Goal: Navigation & Orientation: Find specific page/section

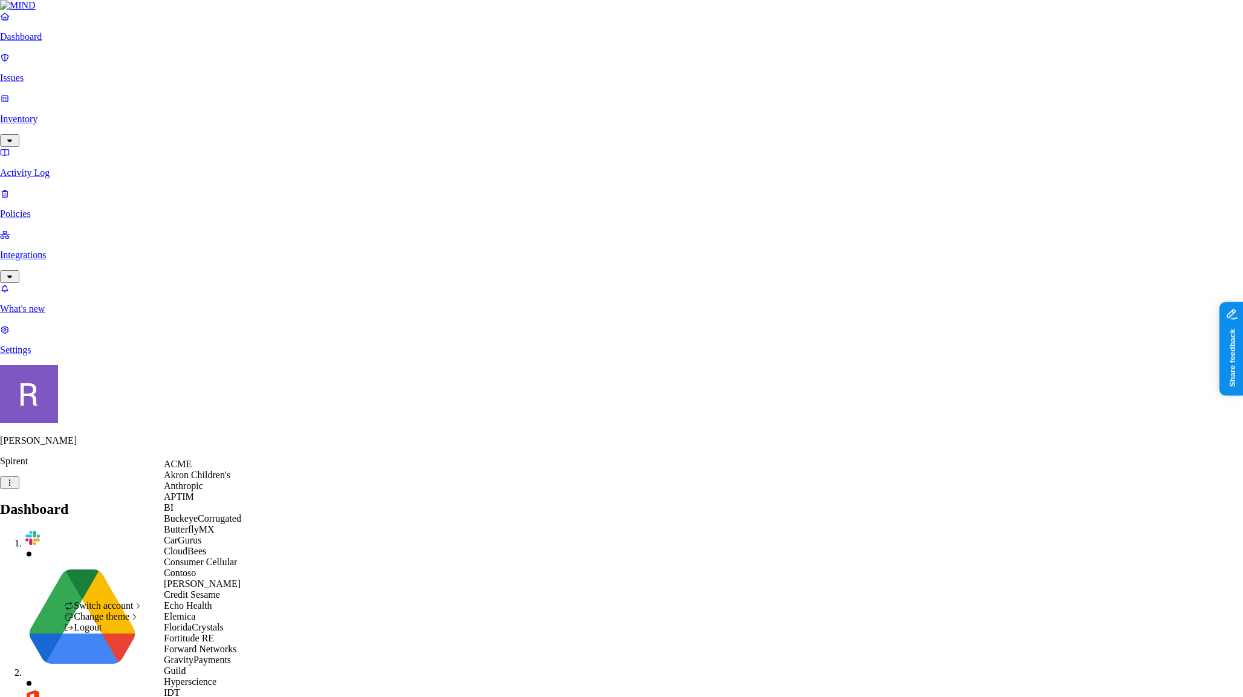
scroll to position [795, 0]
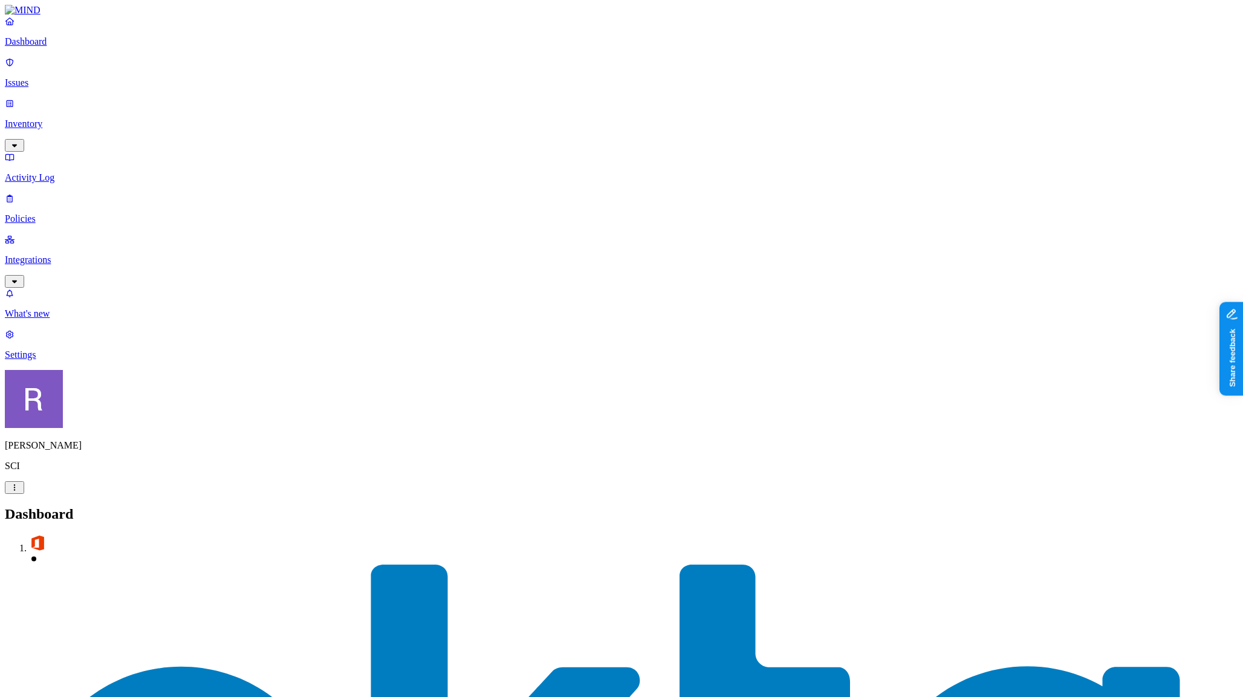
click at [43, 213] on p "Policies" at bounding box center [622, 218] width 1234 height 11
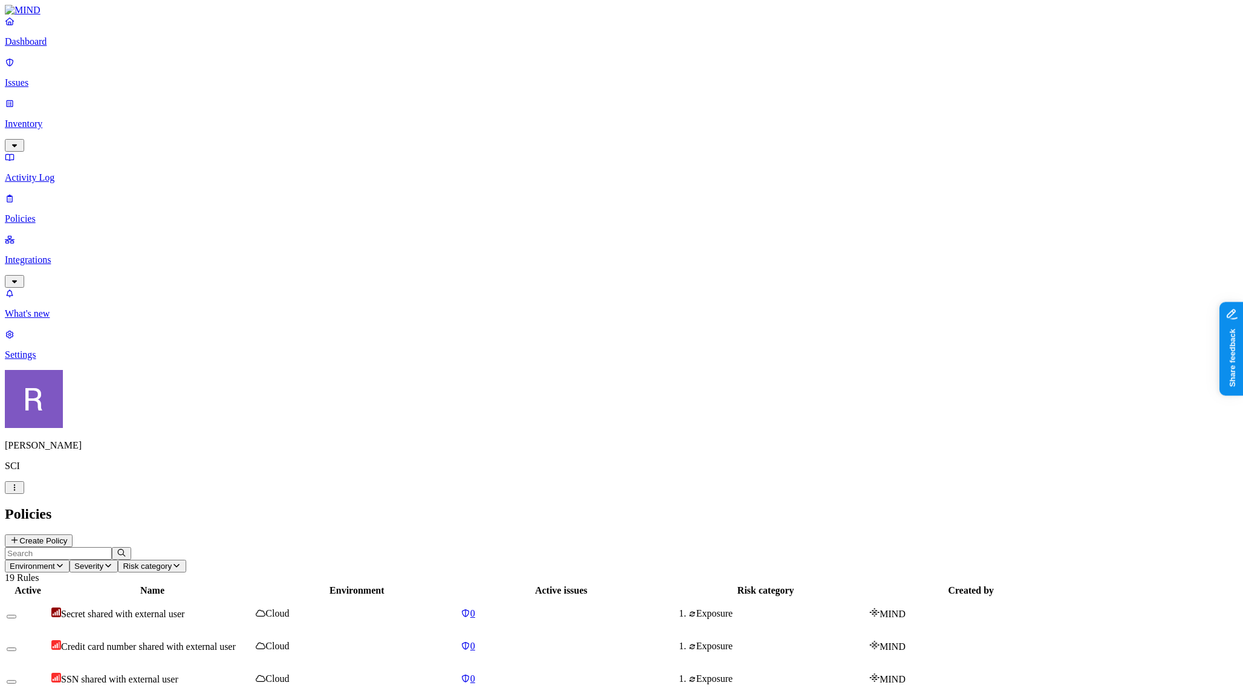
click at [57, 79] on p "Issues" at bounding box center [622, 82] width 1234 height 11
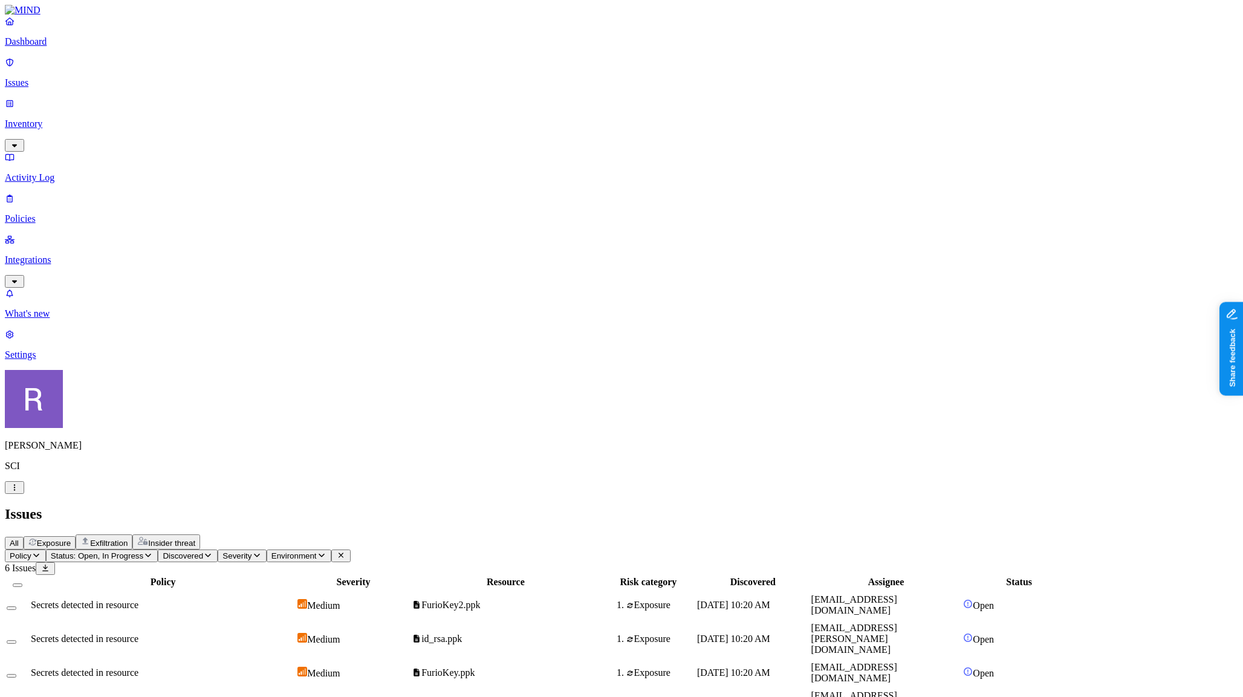
click at [56, 213] on p "Policies" at bounding box center [622, 218] width 1234 height 11
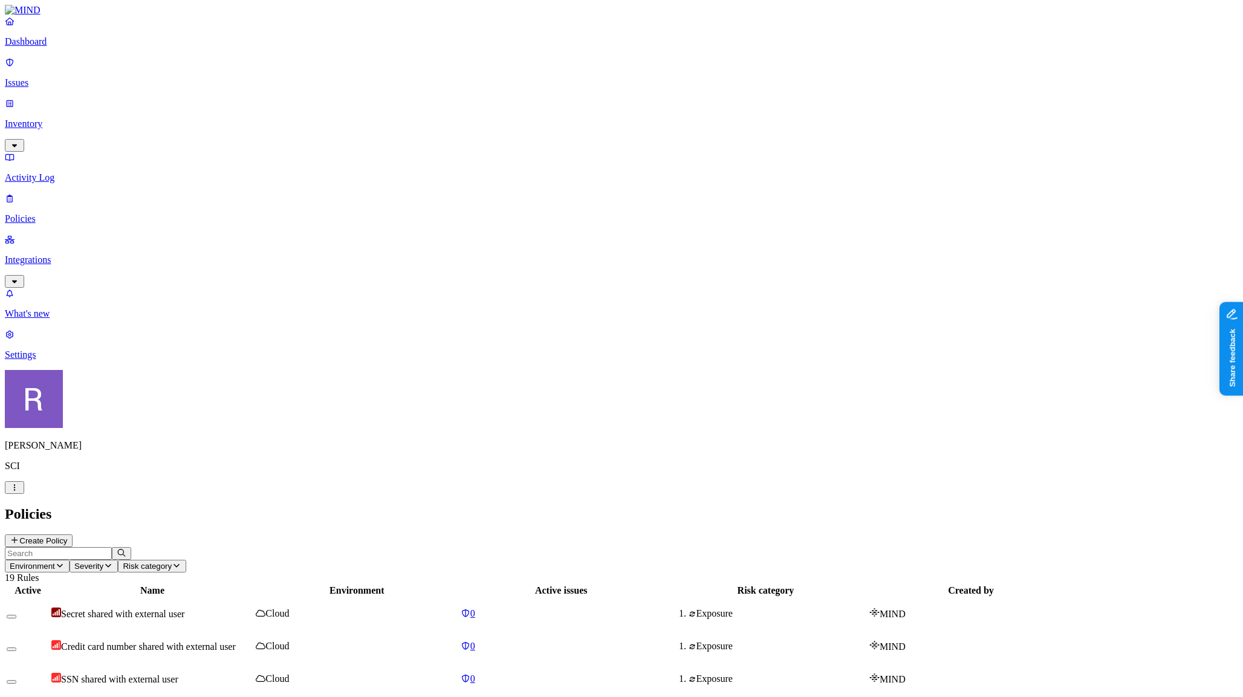
click at [46, 77] on p "Issues" at bounding box center [622, 82] width 1234 height 11
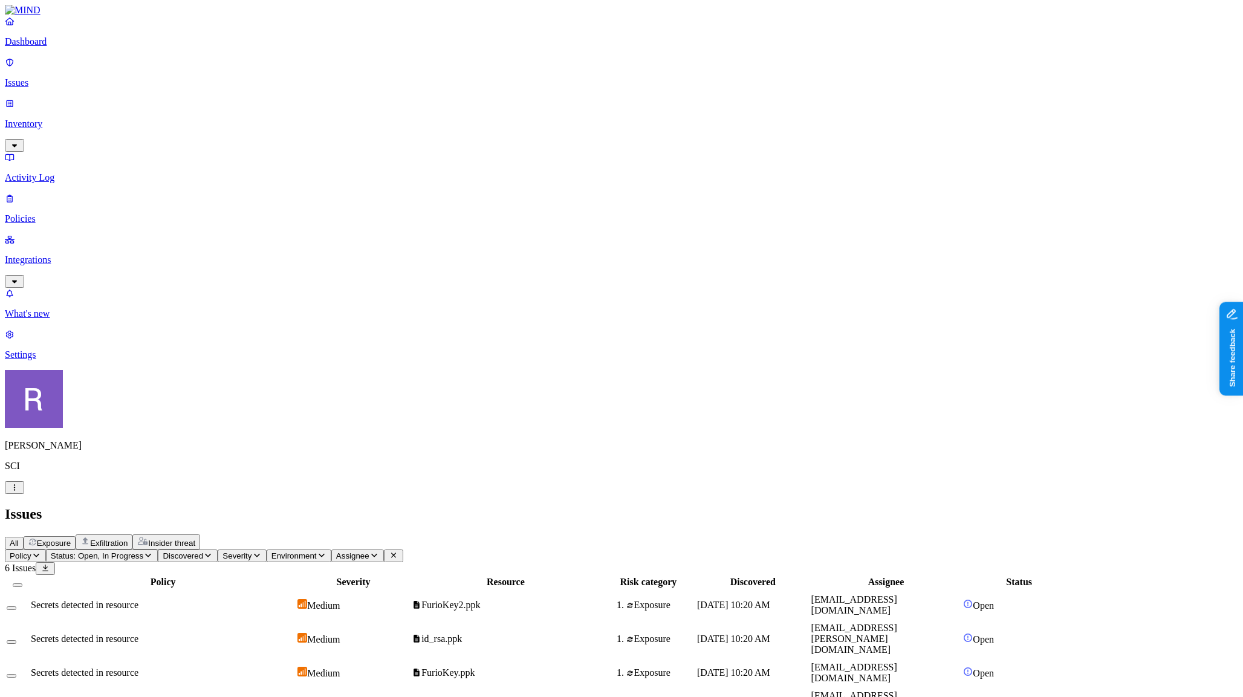
click at [48, 213] on p "Policies" at bounding box center [622, 218] width 1234 height 11
